Goal: Complete application form: Complete application form

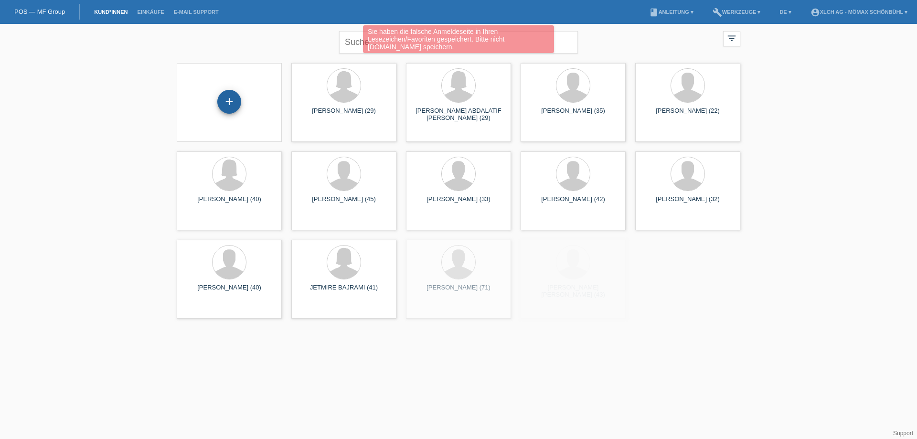
click at [228, 101] on div "+" at bounding box center [229, 102] width 24 height 24
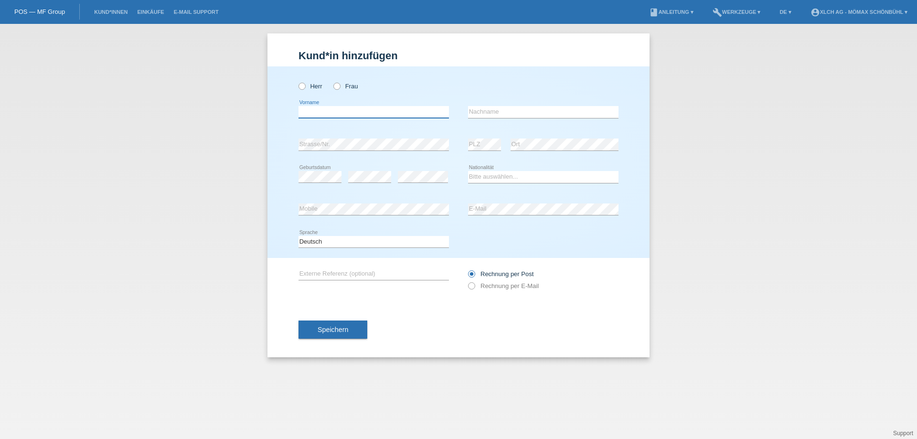
click at [307, 109] on input "text" at bounding box center [374, 112] width 150 height 12
click at [263, 140] on div "Kund*in hinzufügen Kunde hinzufügen Kundin hinzufügen Herr Frau error Vorname e…" at bounding box center [458, 231] width 917 height 415
click at [307, 109] on input "text" at bounding box center [374, 112] width 150 height 12
type input "ADEMI"
type input "[PERSON_NAME]"
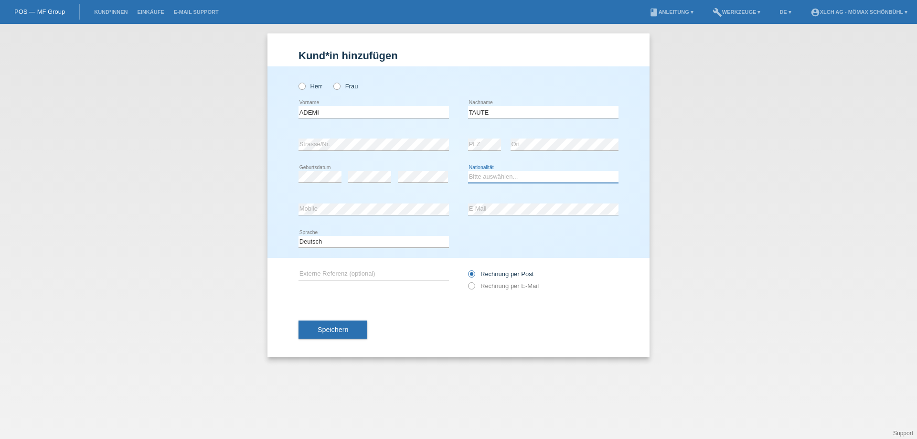
click at [489, 179] on select "Bitte auswählen... Schweiz Deutschland Liechtenstein Österreich ------------ Af…" at bounding box center [543, 176] width 150 height 11
select select "MK"
click at [468, 171] on select "Bitte auswählen... Schweiz Deutschland Liechtenstein Österreich ------------ Af…" at bounding box center [543, 176] width 150 height 11
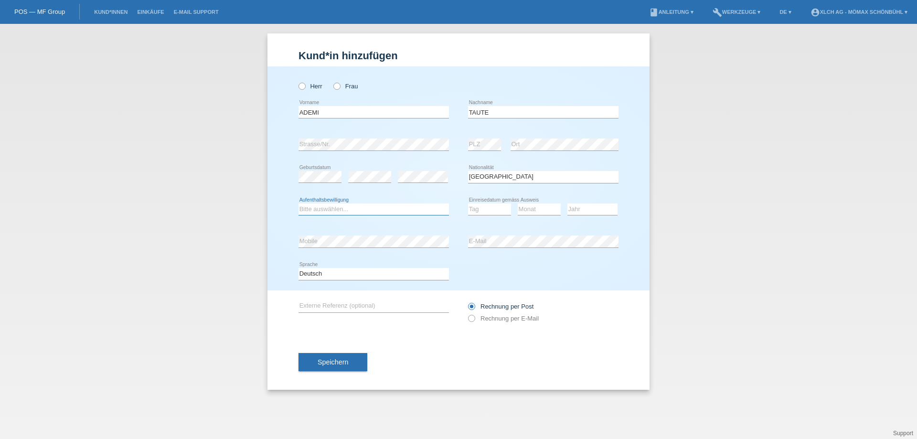
click at [330, 211] on select "Bitte auswählen... C B B - Flüchtlingsstatus Andere" at bounding box center [374, 208] width 150 height 11
select select "C"
click at [299, 203] on select "Bitte auswählen... C B B - Flüchtlingsstatus Andere" at bounding box center [374, 208] width 150 height 11
click at [483, 207] on select "Tag 01 02 03 04 05 06 07 08 09 10 11" at bounding box center [489, 208] width 43 height 11
select select "08"
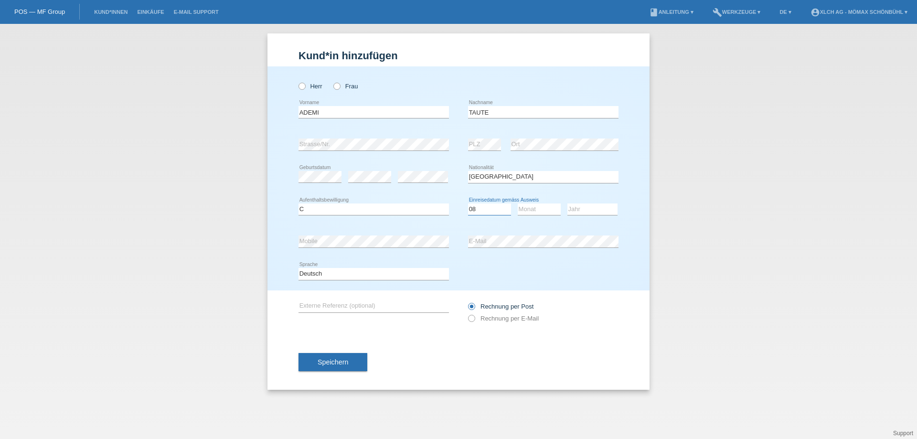
click at [468, 203] on select "Tag 01 02 03 04 05 06 07 08 09 10 11" at bounding box center [489, 208] width 43 height 11
click at [531, 209] on select "Monat 01 02 03 04 05 06 07 08 09 10 11" at bounding box center [539, 208] width 43 height 11
select select "08"
click at [518, 203] on select "Monat 01 02 03 04 05 06 07 08 09 10 11" at bounding box center [539, 208] width 43 height 11
click at [581, 208] on select "Jahr 2025 2024 2023 2022 2021 2020 2019 2018 2017 2016 2015 2014 2013 2012 2011…" at bounding box center [592, 208] width 50 height 11
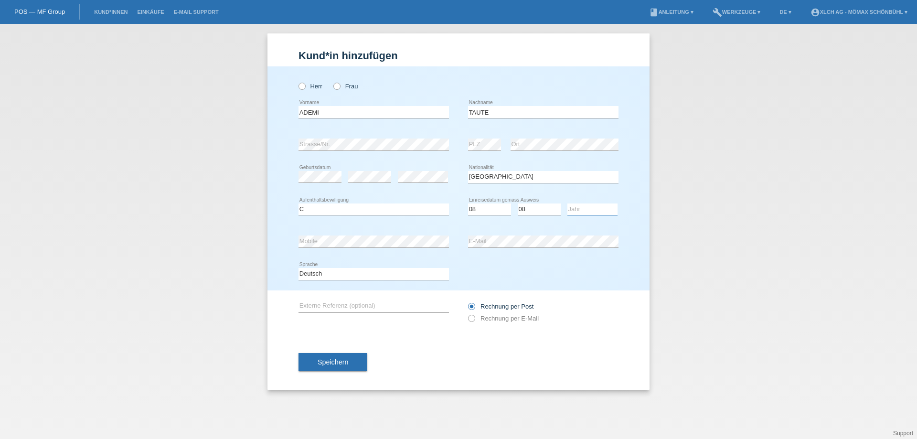
select select "2009"
click at [567, 203] on select "Jahr 2025 2024 2023 2022 2021 2020 2019 2018 2017 2016 2015 2014 2013 2012 2011…" at bounding box center [592, 208] width 50 height 11
click at [332, 81] on icon at bounding box center [332, 81] width 0 height 0
click at [338, 88] on input "Frau" at bounding box center [336, 86] width 6 height 6
radio input "true"
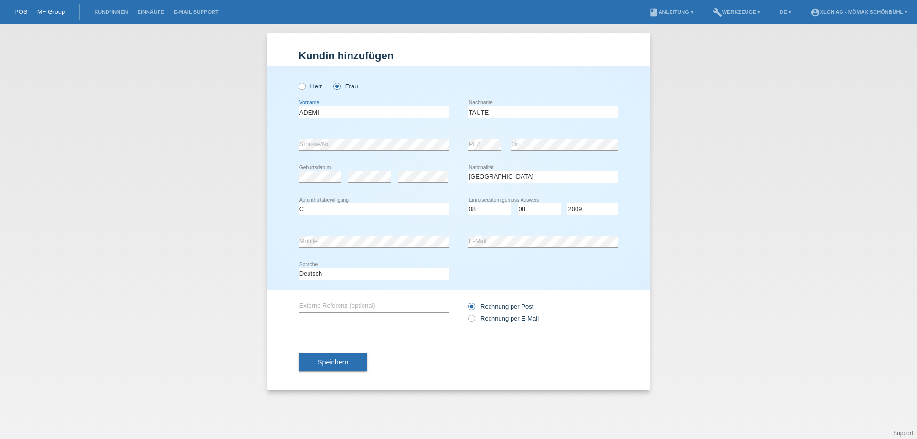
drag, startPoint x: 321, startPoint y: 110, endPoint x: 281, endPoint y: 108, distance: 40.2
click at [281, 108] on div "Herr Frau ADEMI error Vorname" at bounding box center [458, 178] width 382 height 224
drag, startPoint x: 493, startPoint y: 113, endPoint x: 453, endPoint y: 110, distance: 40.3
click at [453, 110] on div "ADEMI error Vorname TAUTE error Nachname" at bounding box center [459, 112] width 320 height 32
paste input "ADEMI"
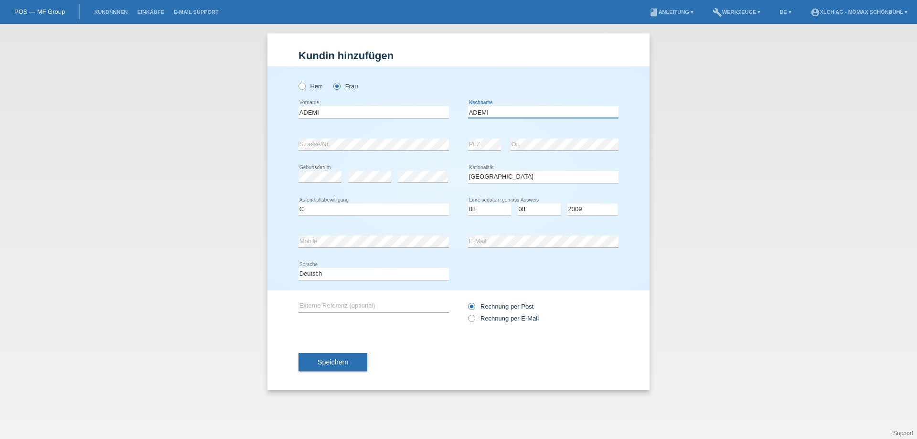
type input "ADEMI"
click at [330, 109] on input "ADEMI" at bounding box center [374, 112] width 150 height 12
type input "A"
type input "TAUTE"
click at [467, 313] on icon at bounding box center [467, 313] width 0 height 0
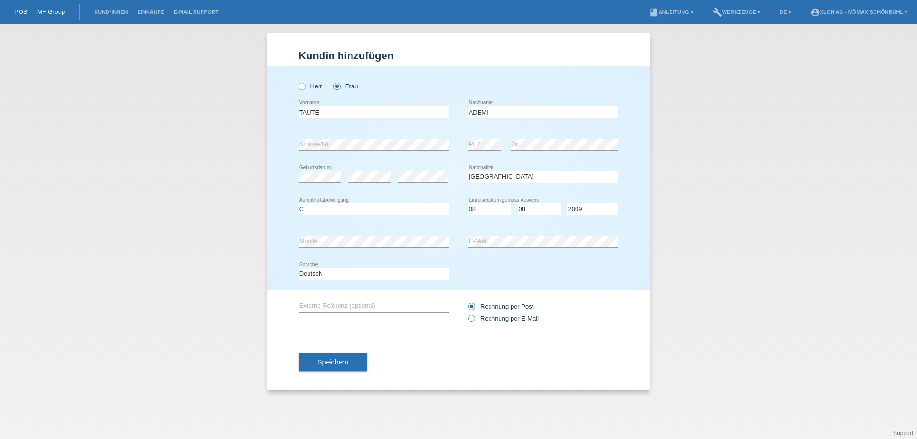
click at [471, 317] on input "Rechnung per E-Mail" at bounding box center [471, 321] width 6 height 12
radio input "true"
click at [324, 360] on span "Speichern" at bounding box center [333, 362] width 31 height 8
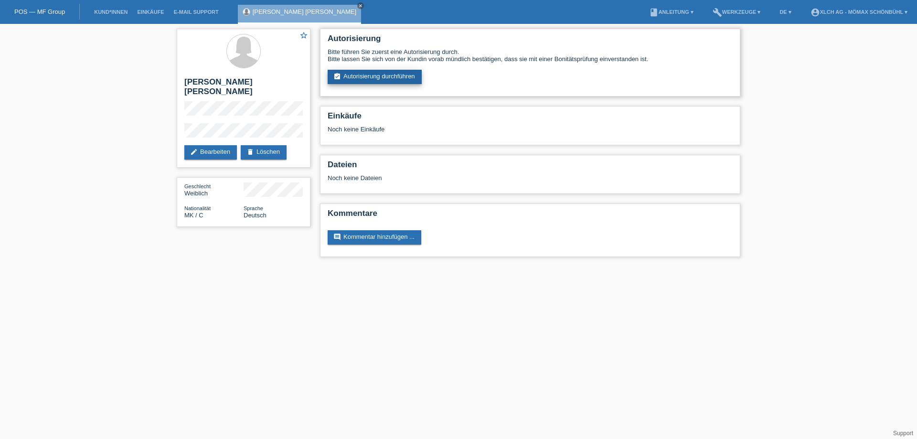
click at [369, 76] on link "assignment_turned_in Autorisierung durchführen" at bounding box center [375, 77] width 94 height 14
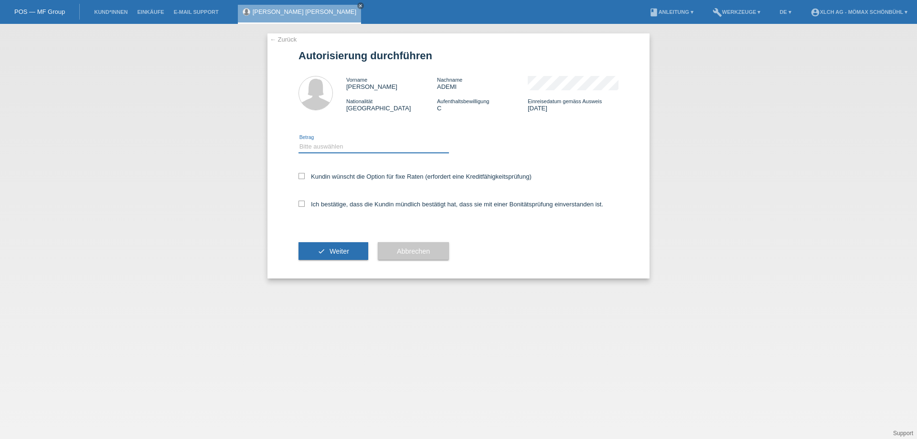
click at [310, 145] on select "Bitte auswählen CHF 1.00 - CHF 499.00 CHF 500.00 - CHF 1'999.00 CHF 2'000.00 - …" at bounding box center [374, 146] width 150 height 11
select select "3"
click at [299, 141] on select "Bitte auswählen CHF 1.00 - CHF 499.00 CHF 500.00 - CHF 1'999.00 CHF 2'000.00 - …" at bounding box center [374, 146] width 150 height 11
click at [302, 176] on icon at bounding box center [302, 176] width 6 height 6
click at [302, 176] on input "Kundin wünscht die Option für fixe Raten (erfordert eine Kreditfähigkeitsprüfun…" at bounding box center [302, 176] width 6 height 6
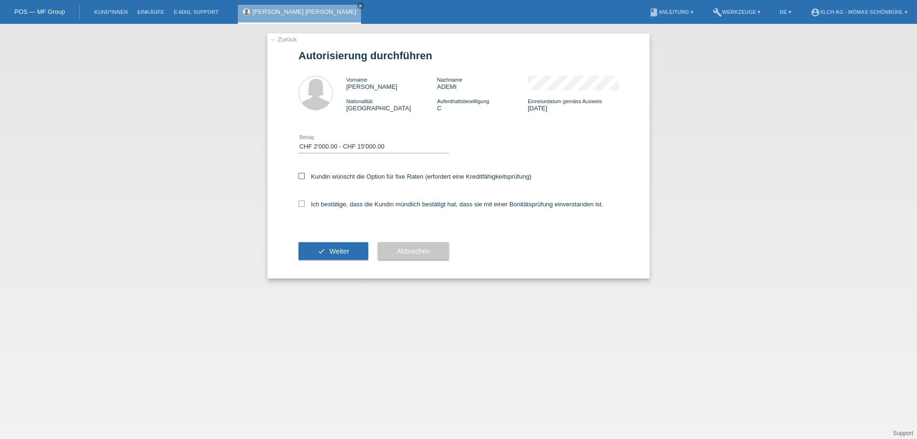
checkbox input "true"
drag, startPoint x: 302, startPoint y: 203, endPoint x: 296, endPoint y: 203, distance: 6.2
click at [302, 202] on icon at bounding box center [302, 204] width 6 height 6
click at [302, 202] on input "Ich bestätige, dass die Kundin mündlich bestätigt hat, dass sie mit einer Bonit…" at bounding box center [302, 204] width 6 height 6
checkbox input "true"
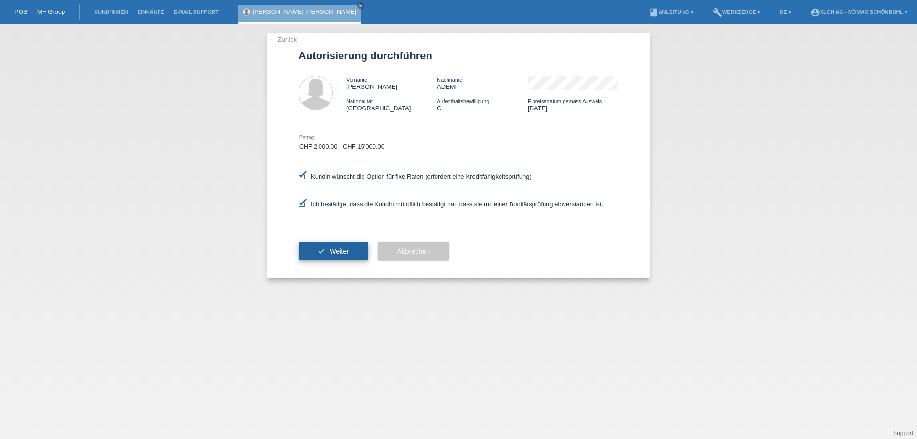
click at [328, 247] on button "check Weiter" at bounding box center [334, 251] width 70 height 18
